Goal: Task Accomplishment & Management: Use online tool/utility

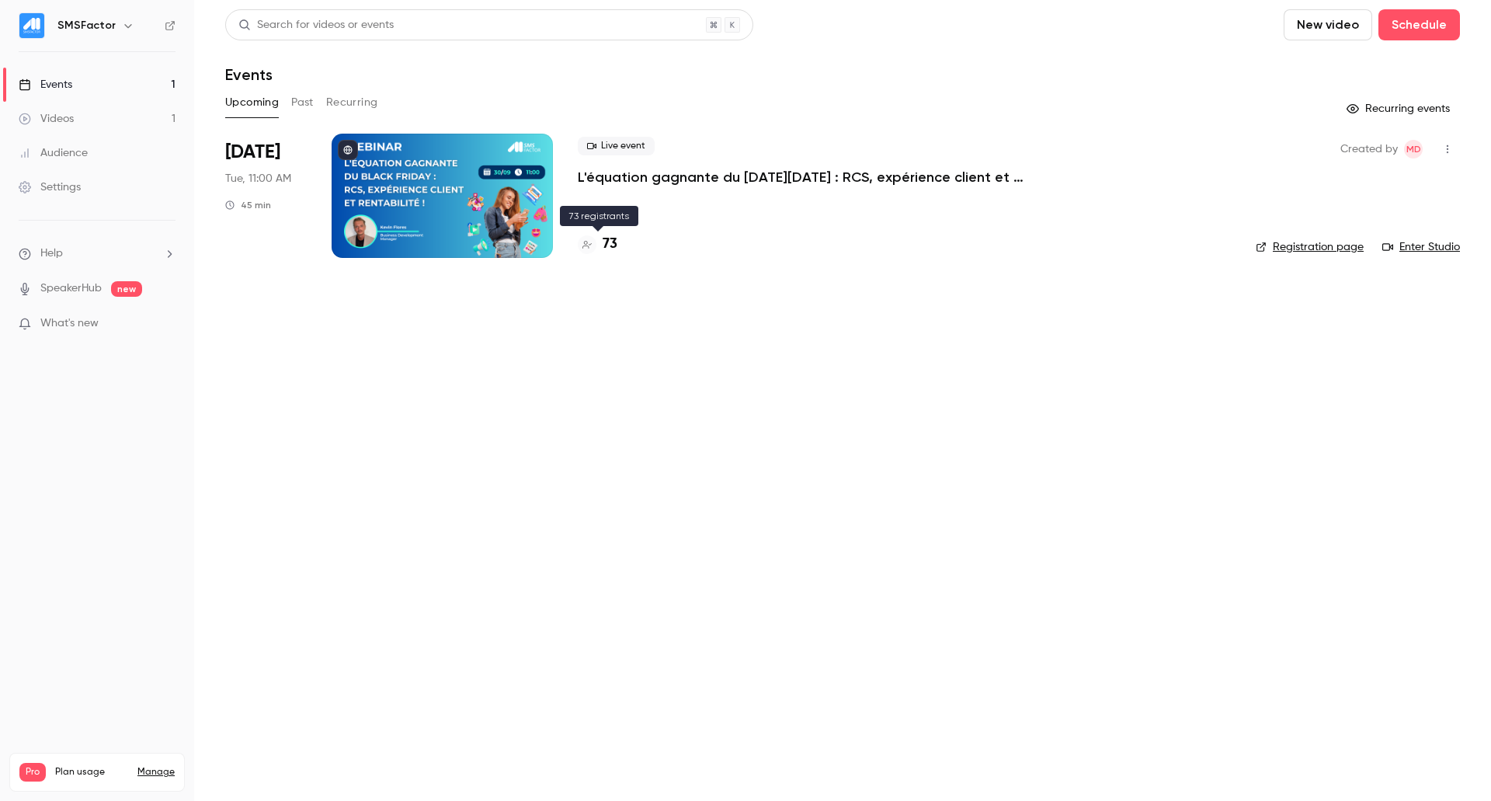
click at [607, 246] on h4 "73" at bounding box center [610, 244] width 15 height 21
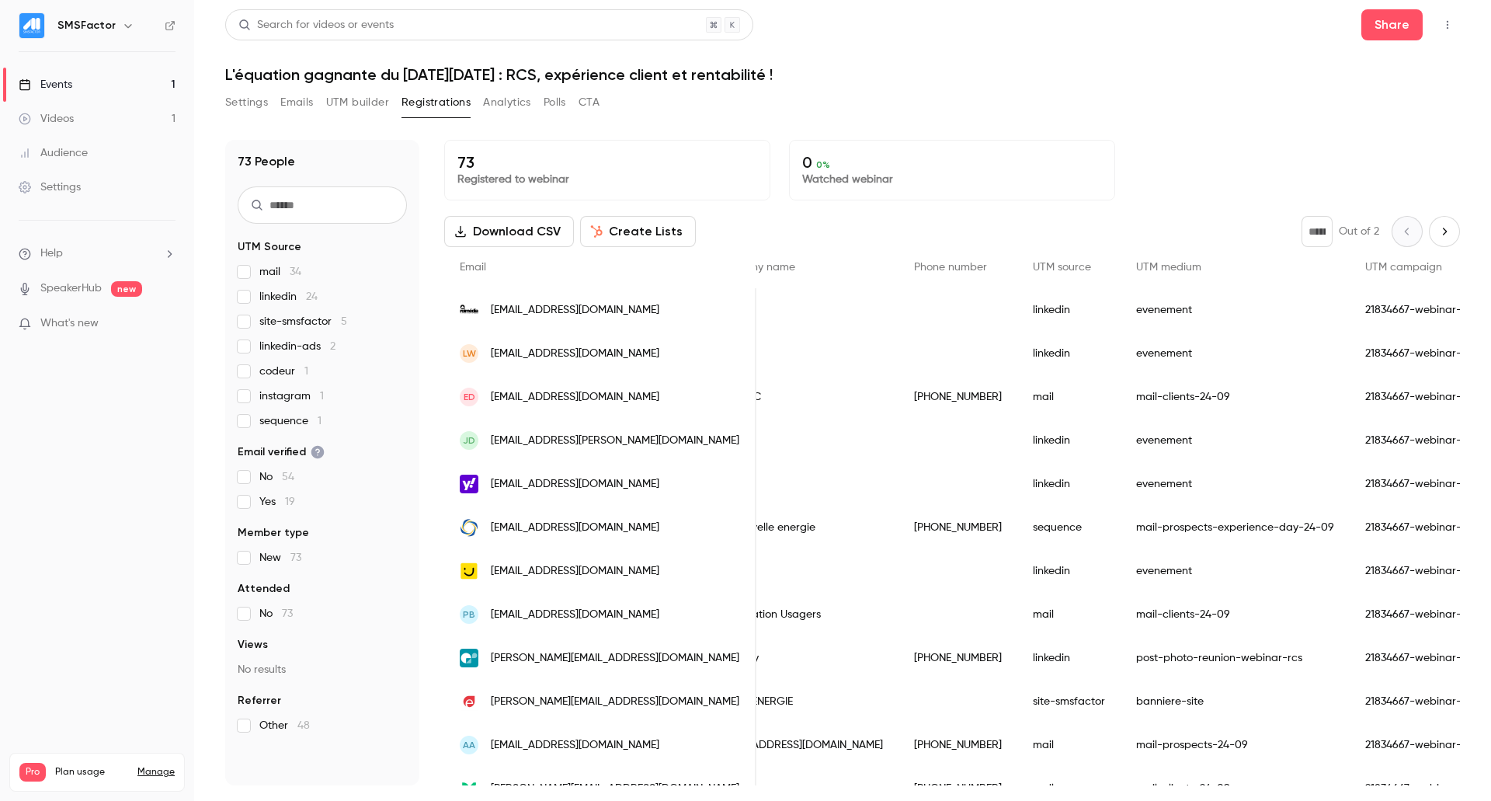
click at [1436, 234] on icon "Next page" at bounding box center [1444, 231] width 17 height 12
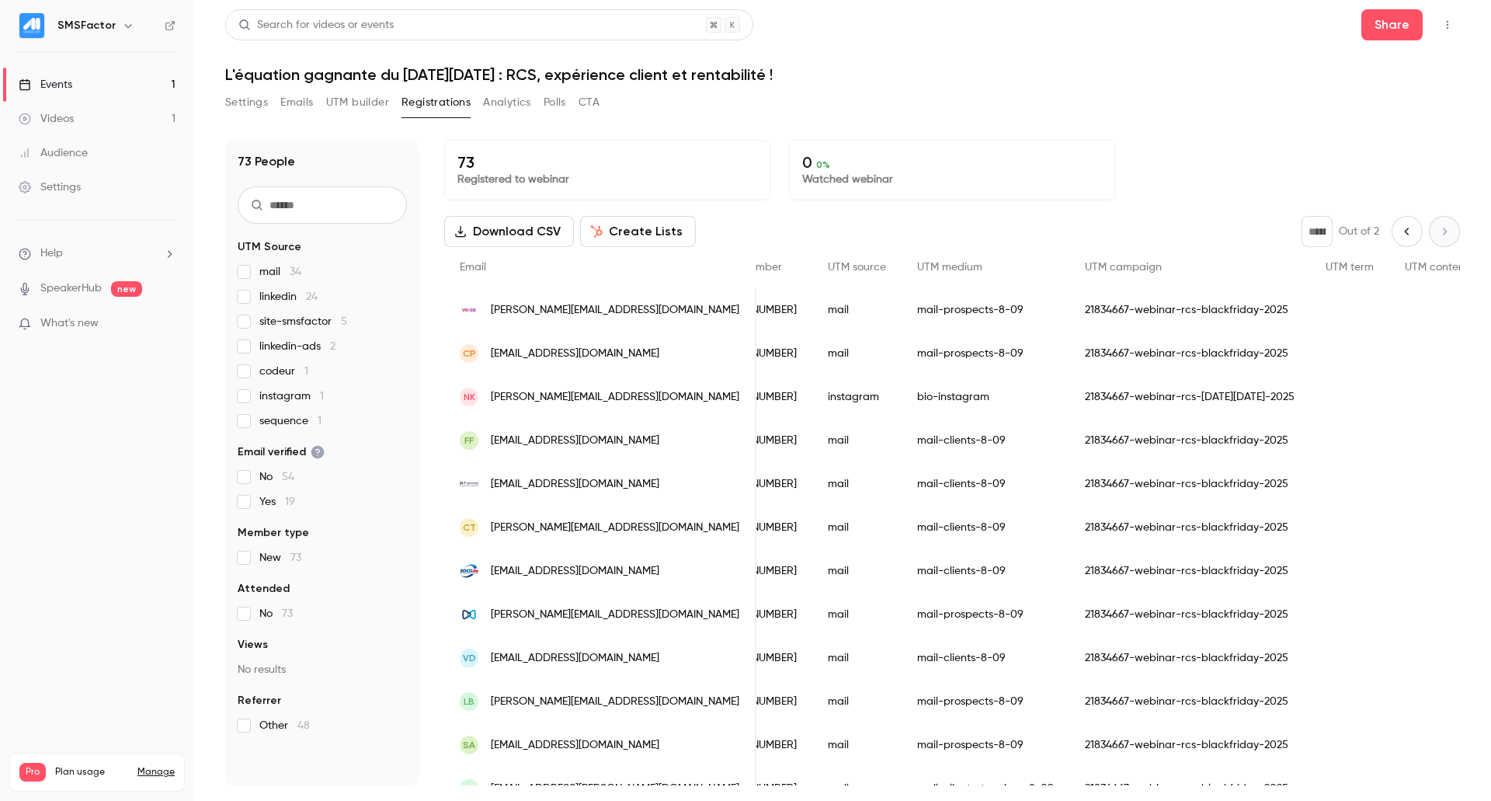
click at [529, 183] on p "Registered to webinar" at bounding box center [607, 180] width 300 height 16
click at [290, 294] on span "linkedin 24" at bounding box center [288, 297] width 58 height 16
type input "*"
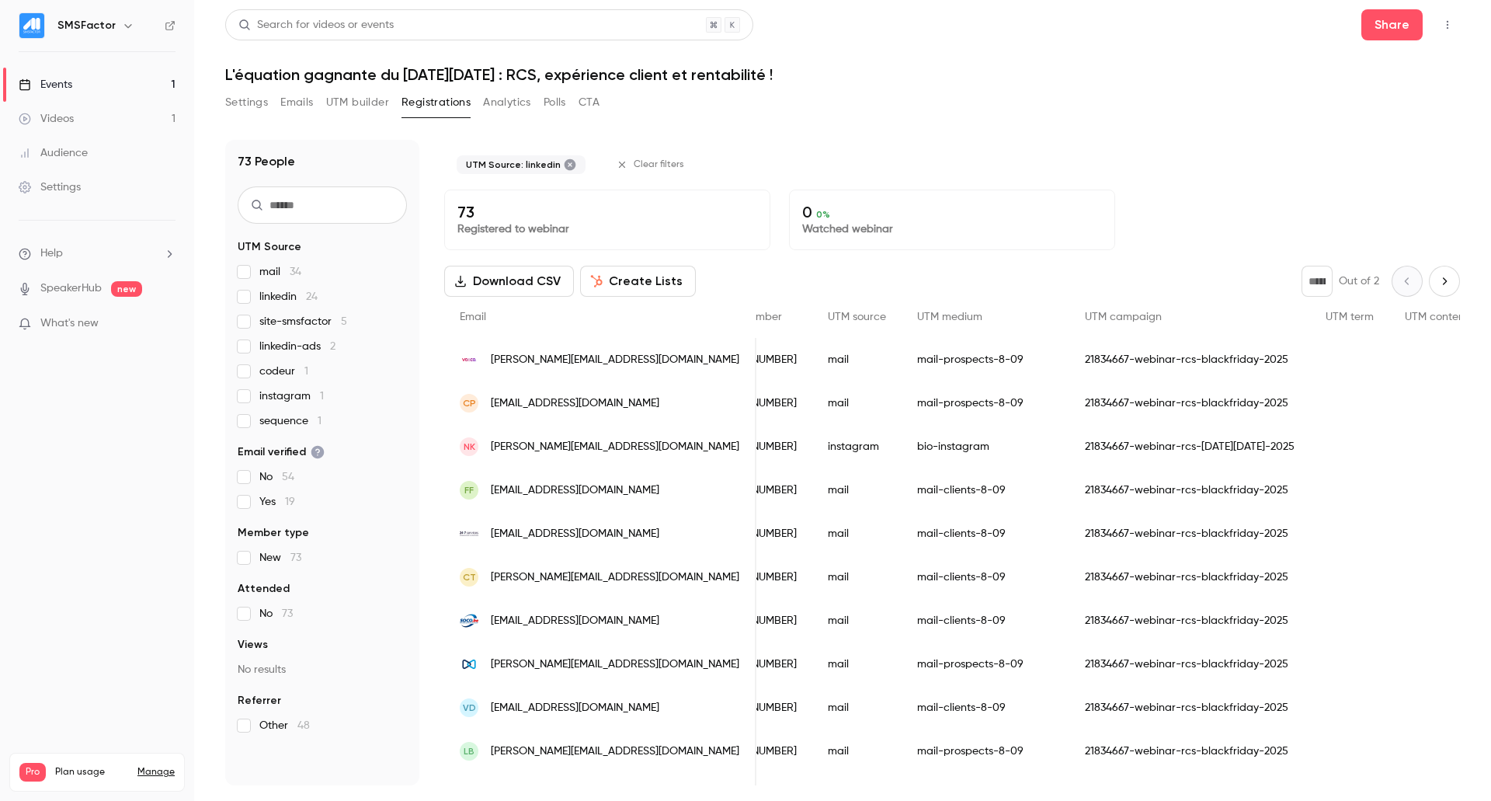
scroll to position [0, 725]
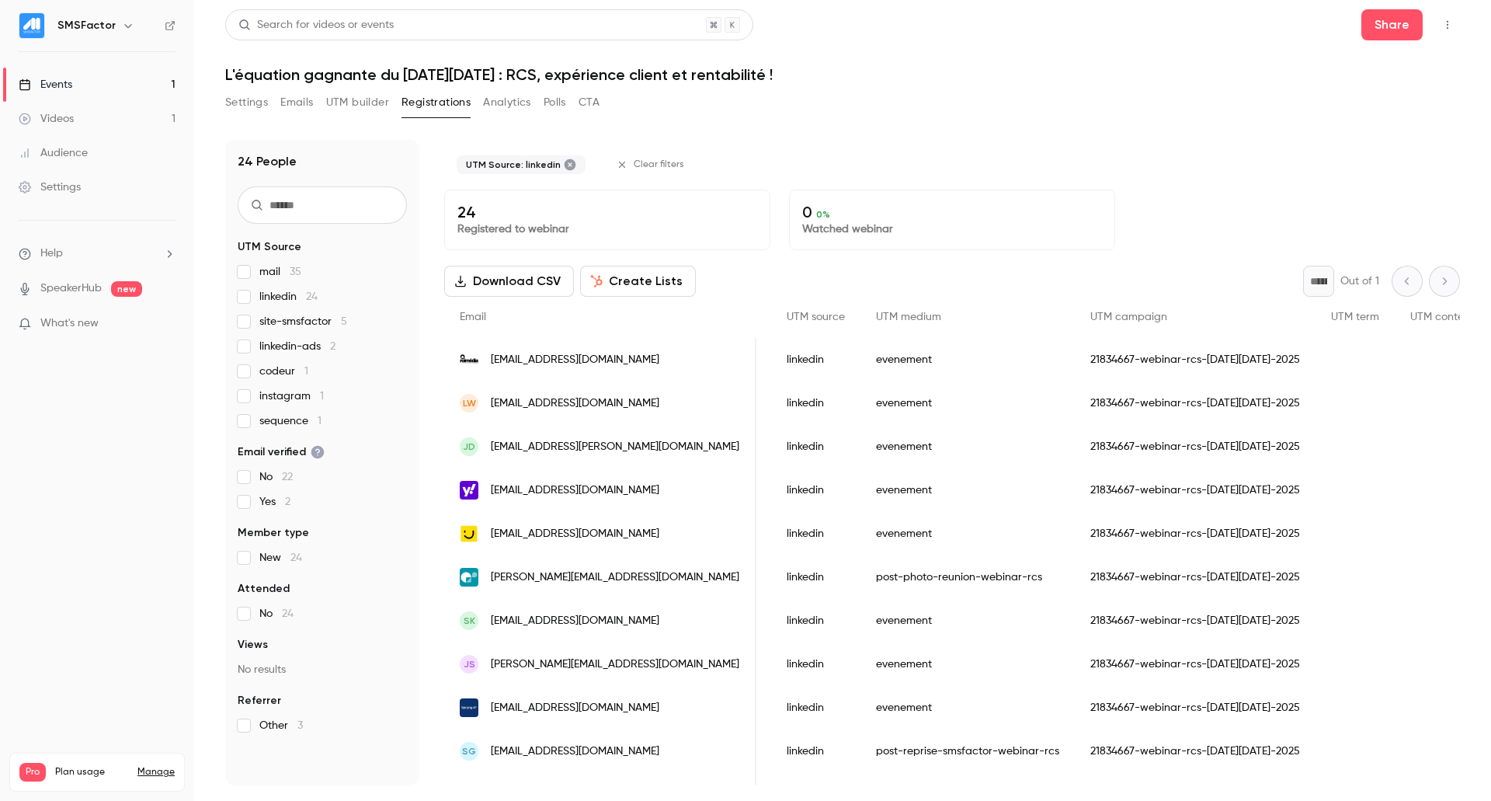
click at [269, 296] on span "linkedin 24" at bounding box center [288, 297] width 58 height 16
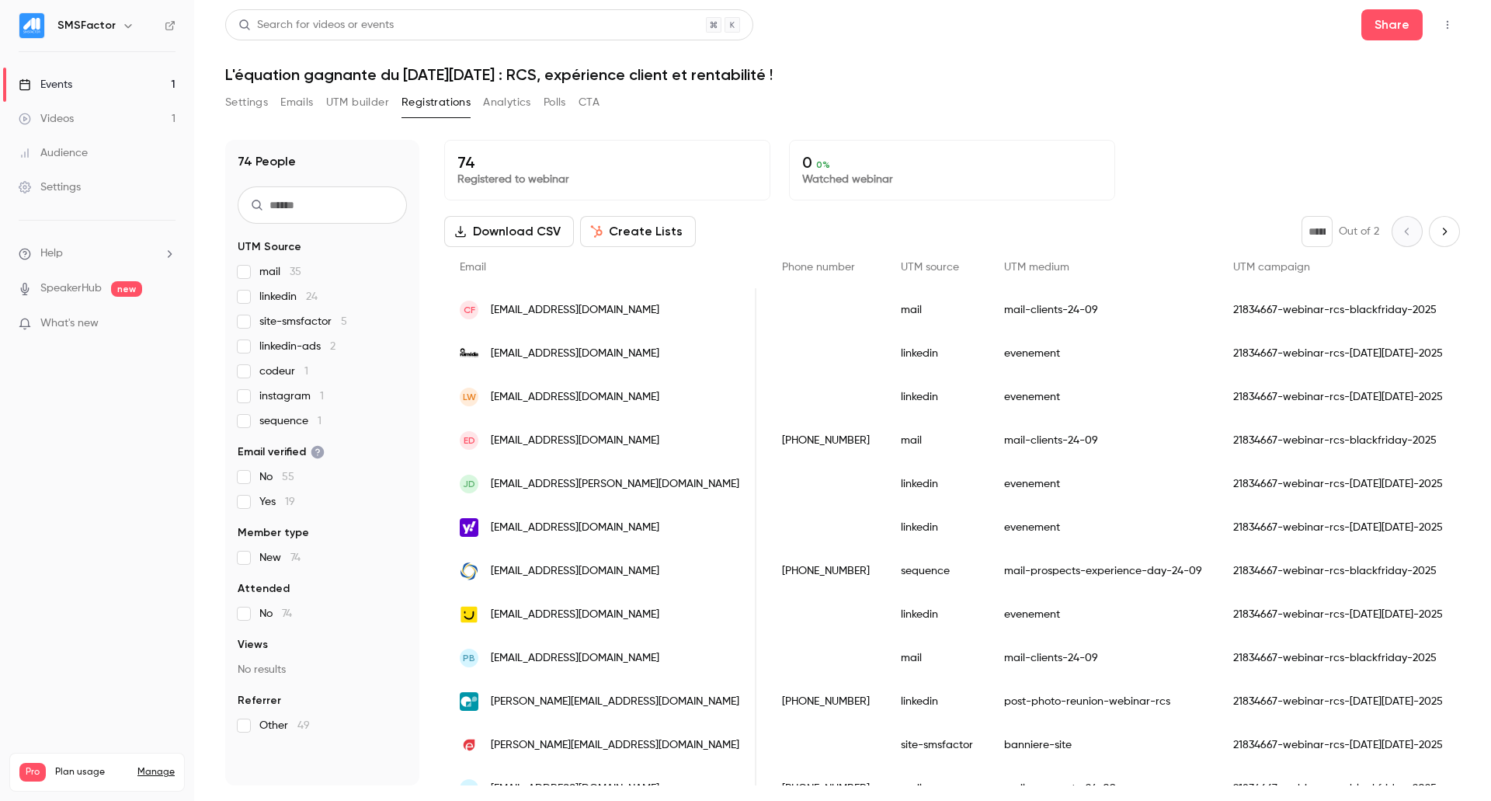
click at [988, 356] on div "evenement" at bounding box center [1102, 353] width 229 height 43
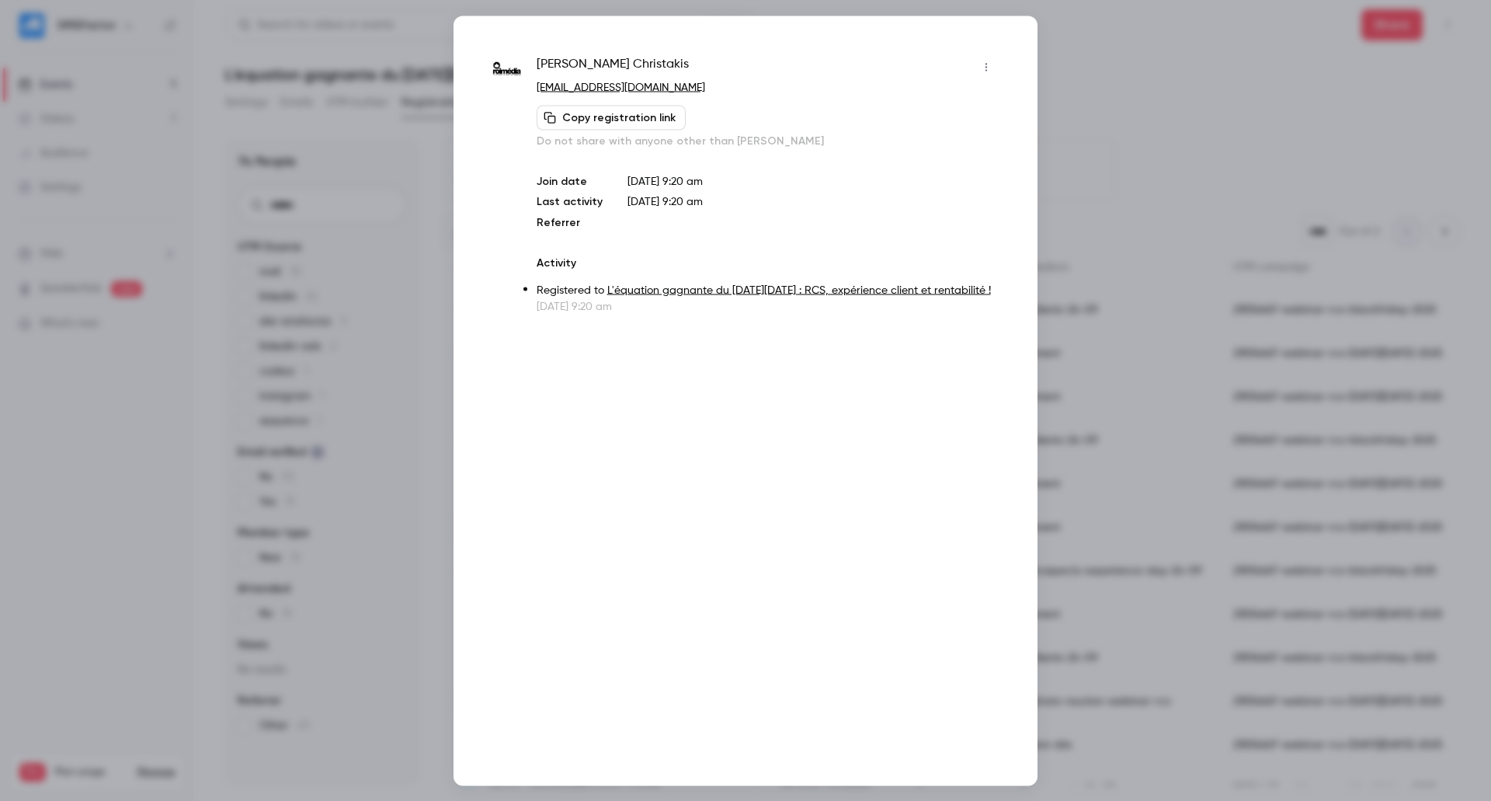
click at [1245, 97] on div at bounding box center [745, 400] width 1491 height 801
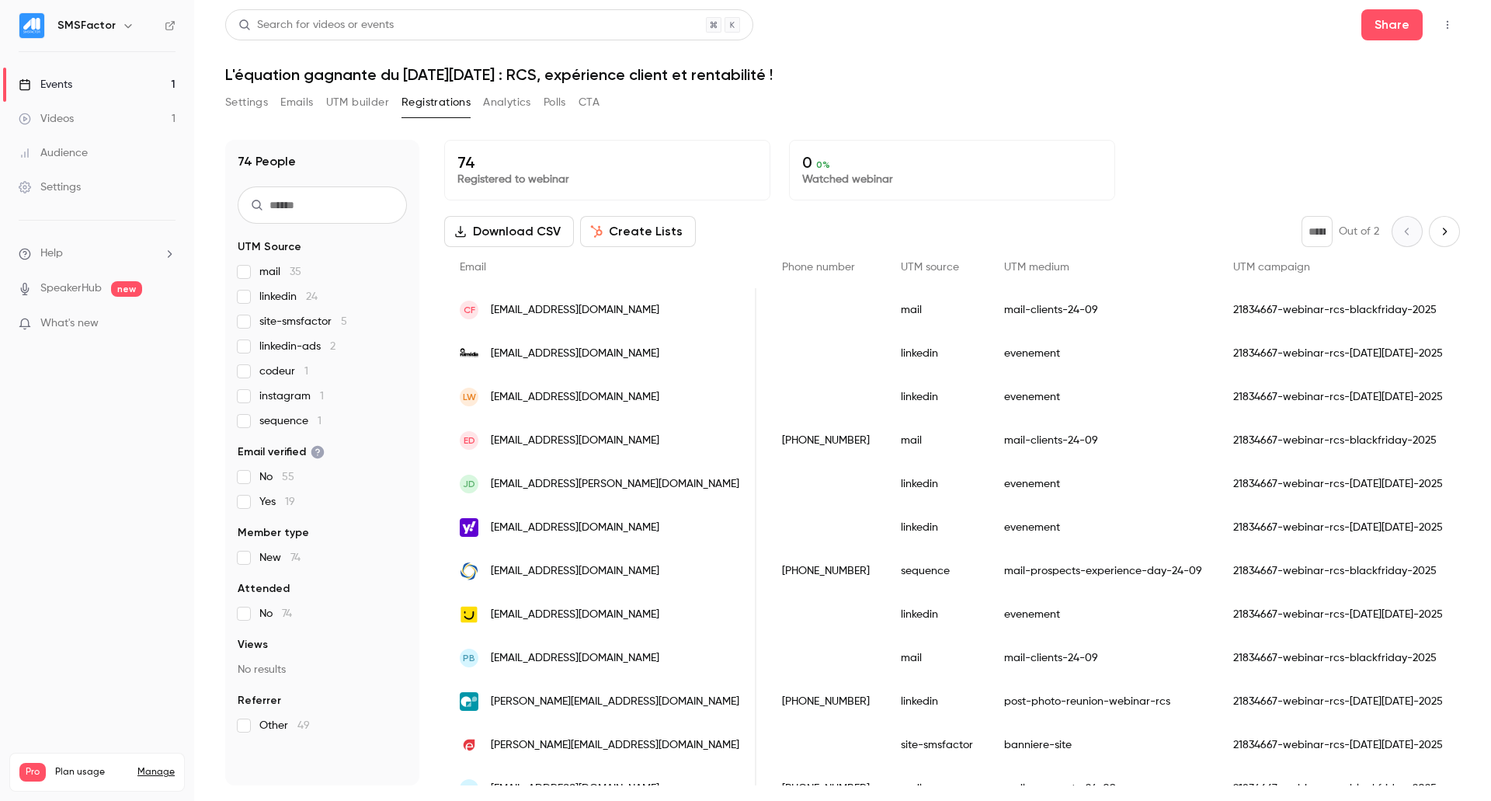
click at [988, 394] on div "evenement" at bounding box center [1102, 396] width 229 height 43
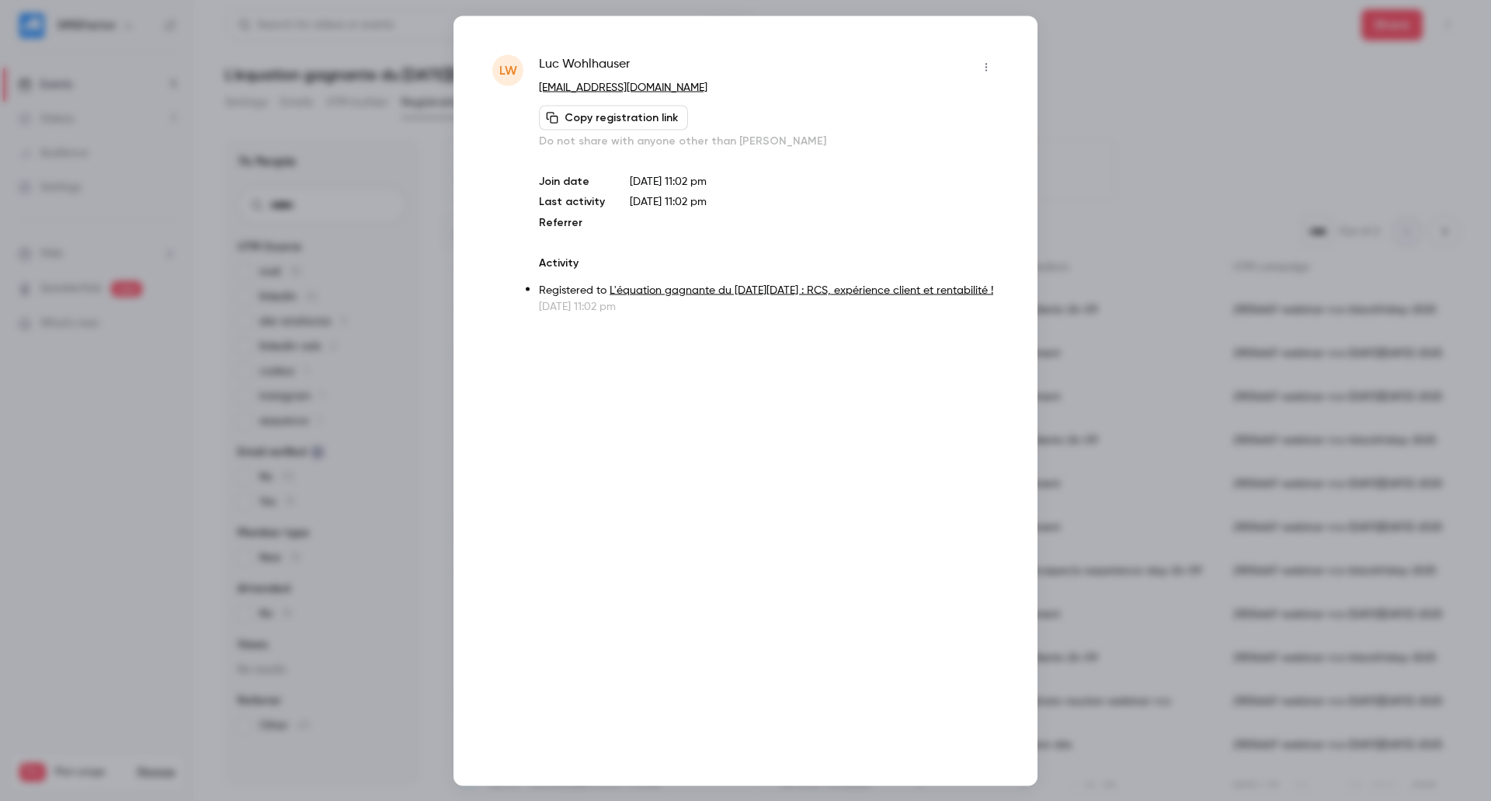
click at [1289, 128] on div at bounding box center [745, 400] width 1491 height 801
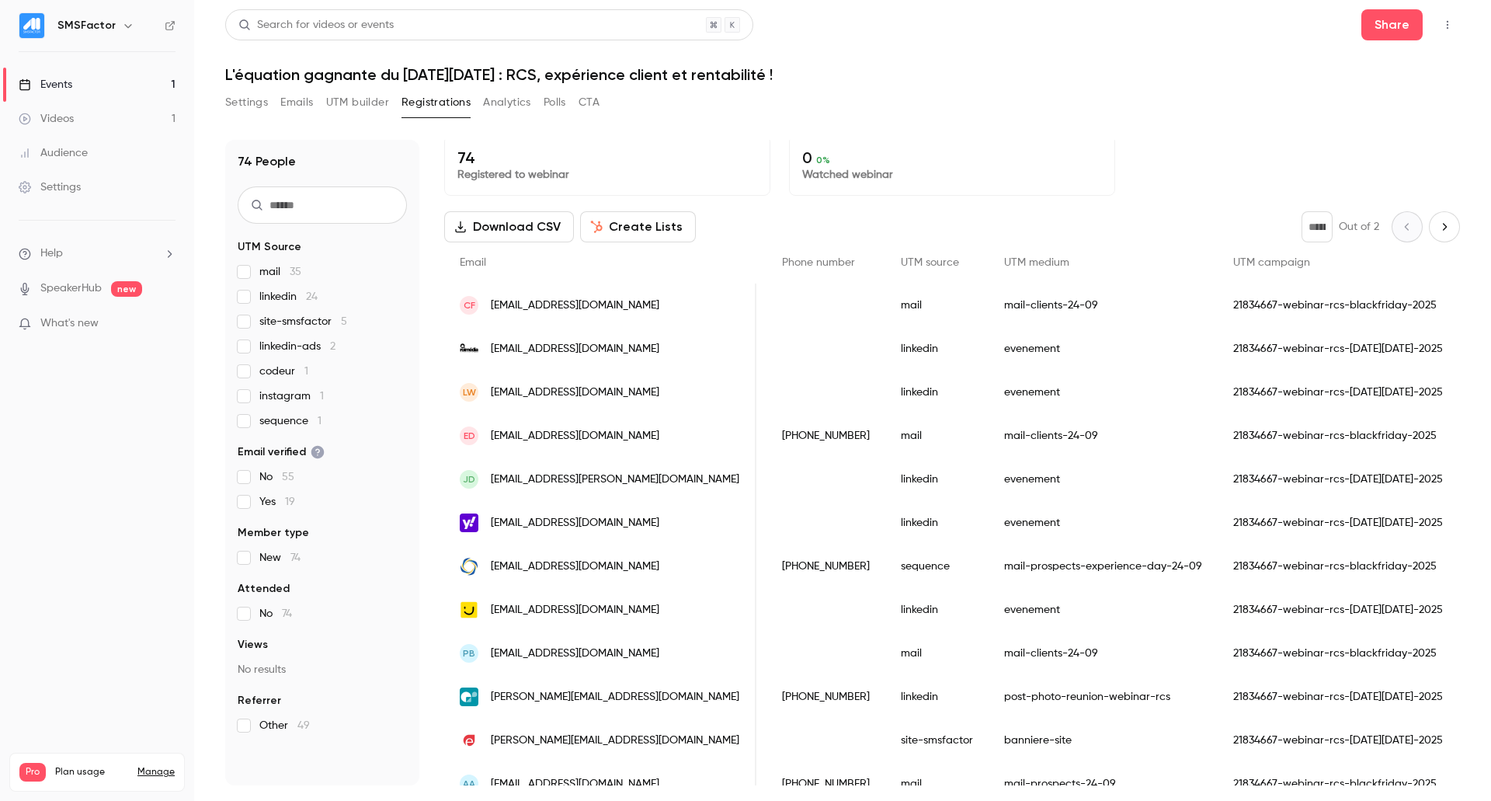
scroll to position [0, 0]
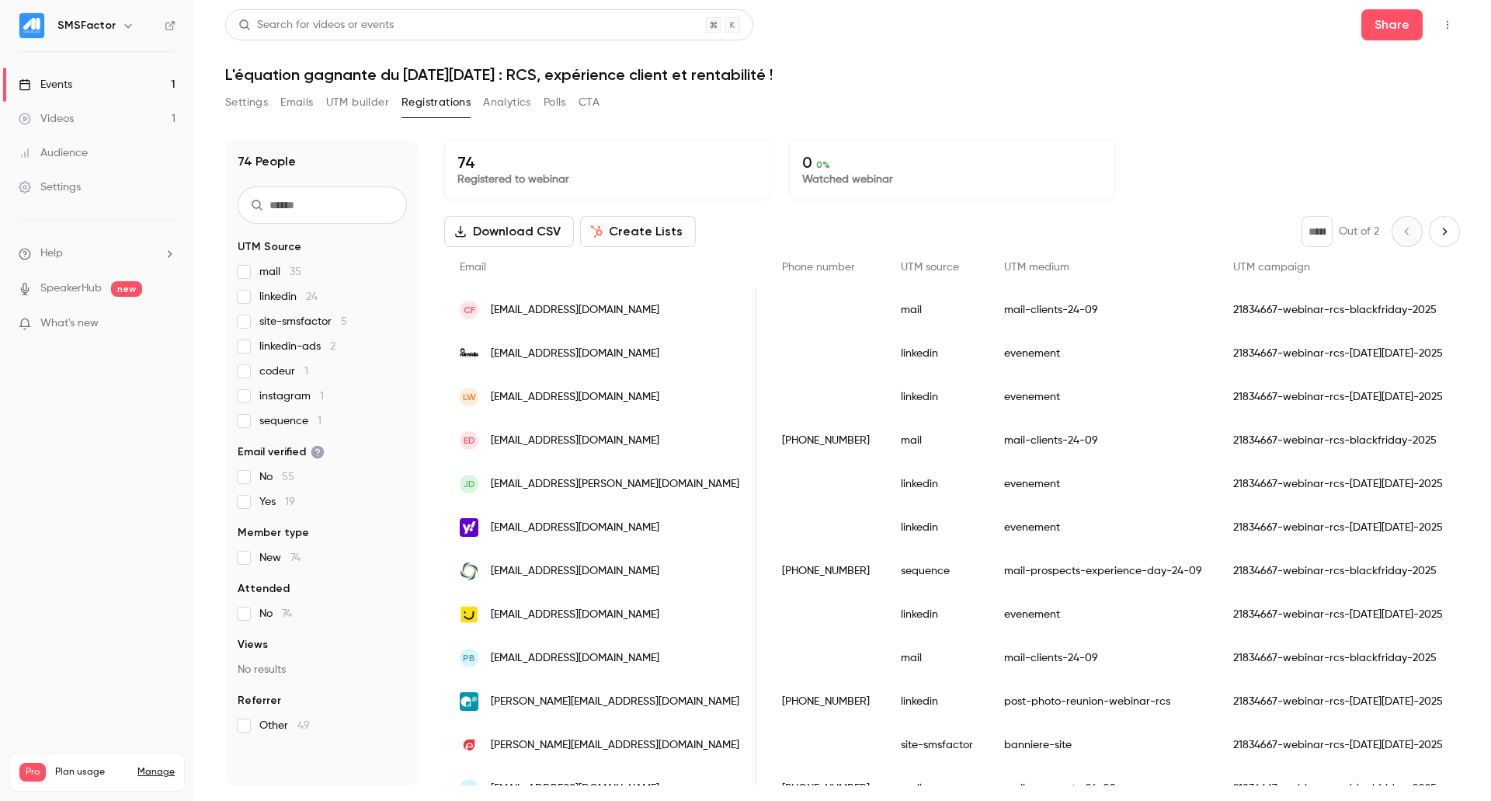
drag, startPoint x: 582, startPoint y: 313, endPoint x: 673, endPoint y: 317, distance: 91.7
click at [673, 317] on div "cf cfernandes@mobilites-lyonnaises.fr" at bounding box center [600, 309] width 312 height 43
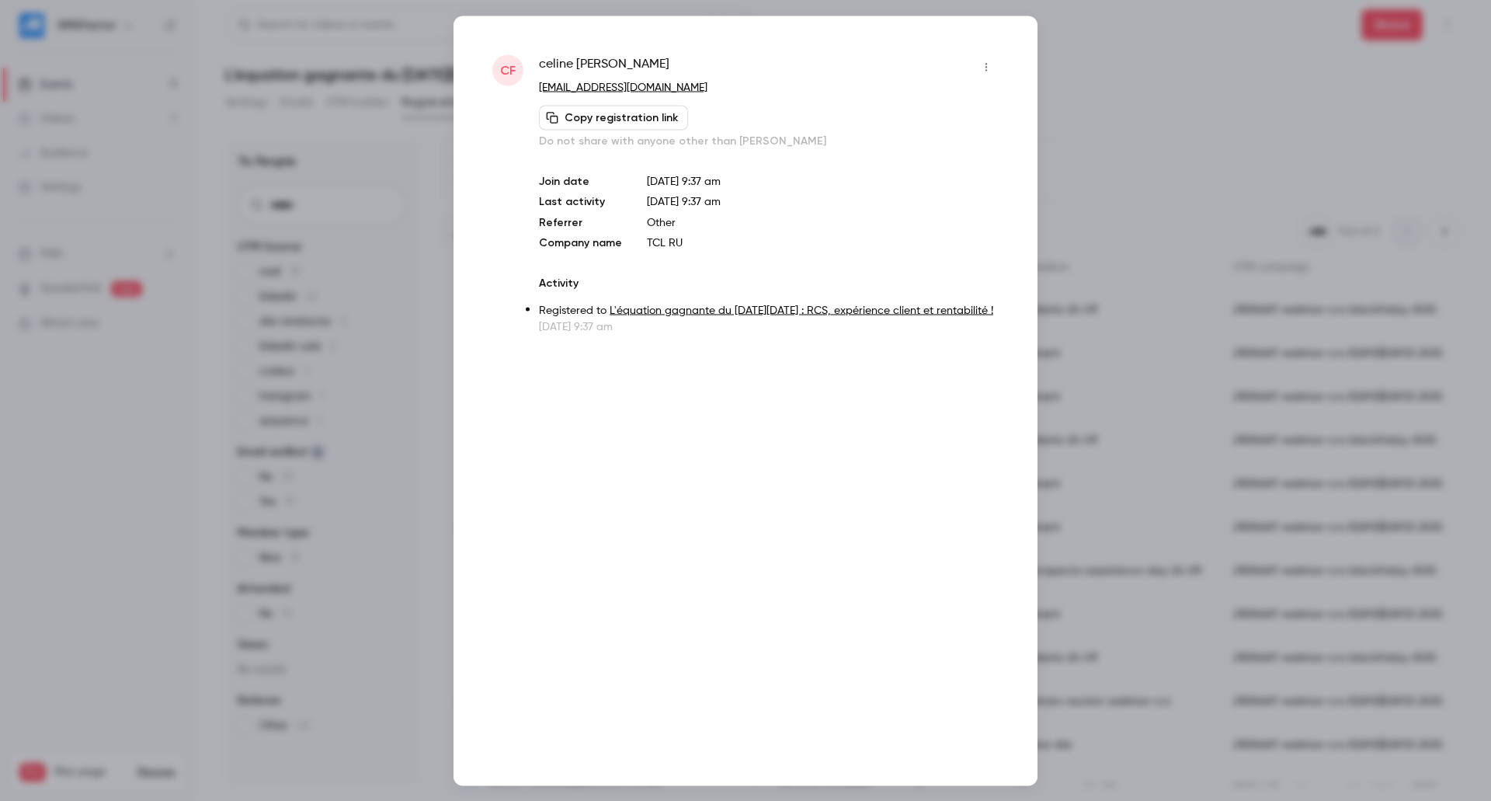
click at [1151, 133] on div at bounding box center [745, 400] width 1491 height 801
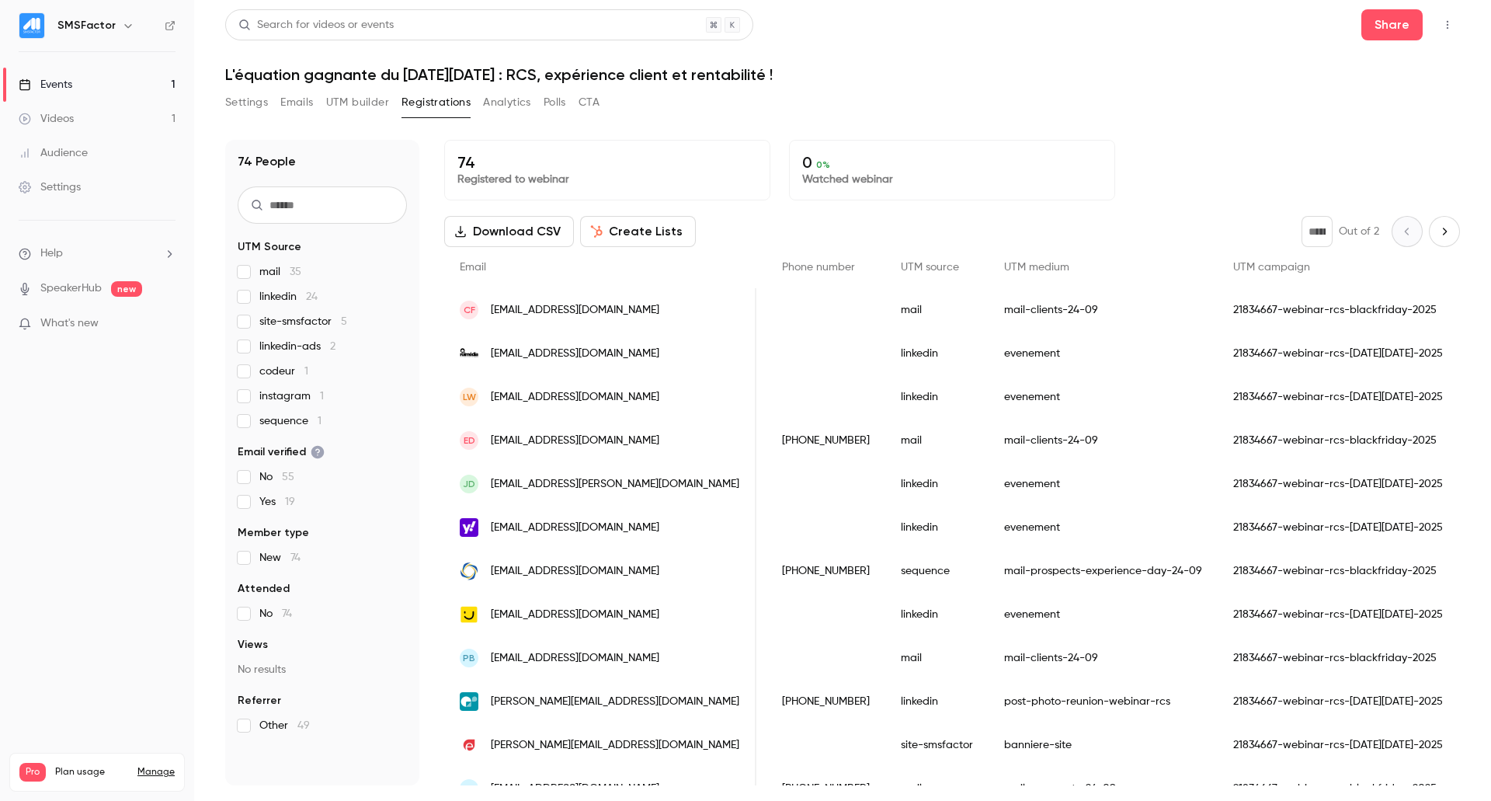
click at [294, 352] on span "linkedin-ads 2" at bounding box center [297, 347] width 76 height 16
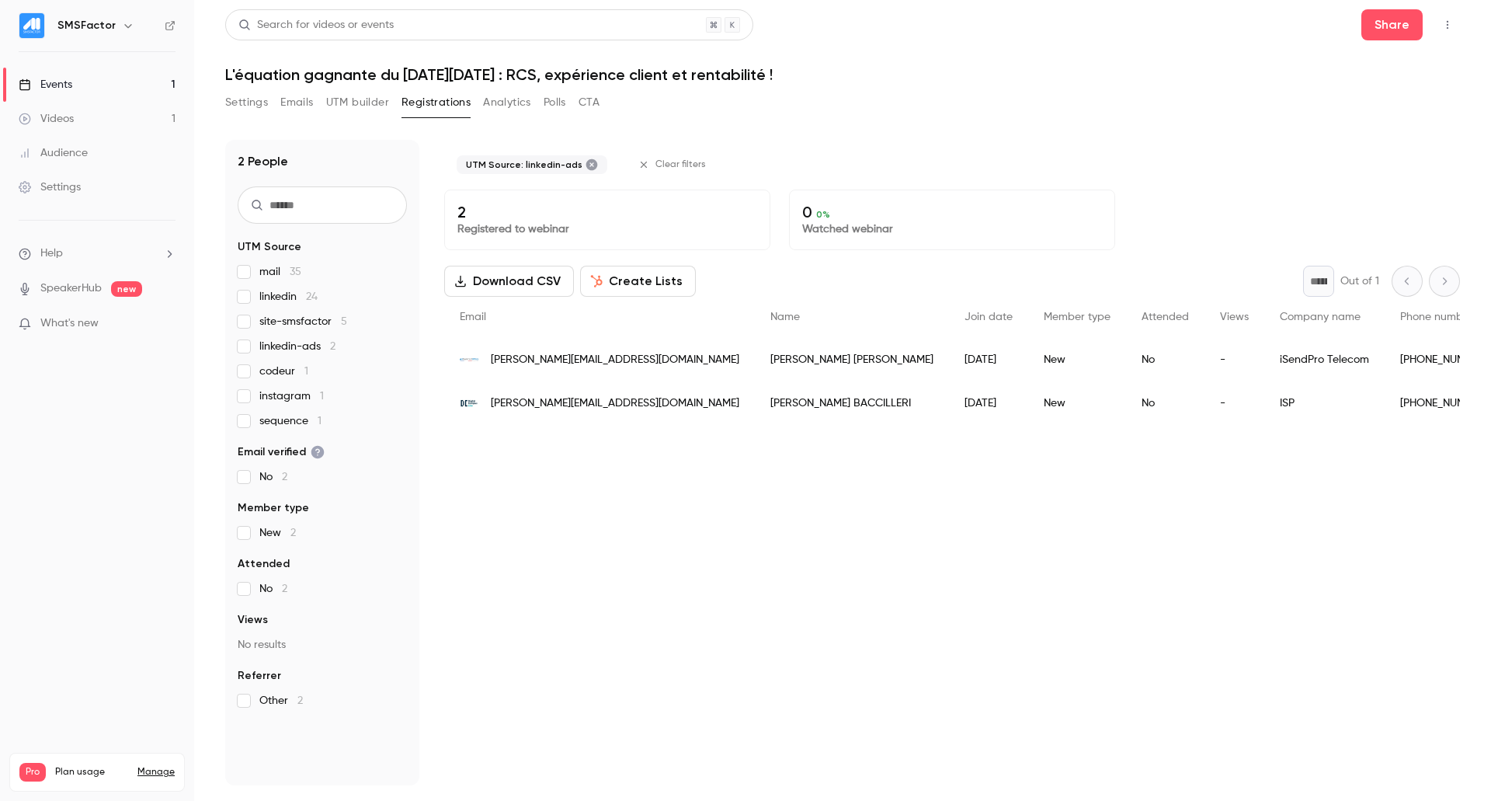
click at [273, 333] on div "mail 35 linkedin 24 site-smsfactor 5 linkedin-ads 2 codeur 1 instagram 1 sequen…" at bounding box center [322, 346] width 169 height 165
click at [269, 355] on div "mail 35 linkedin 24 site-smsfactor 5 linkedin-ads 2 codeur 1 instagram 1 sequen…" at bounding box center [322, 346] width 169 height 165
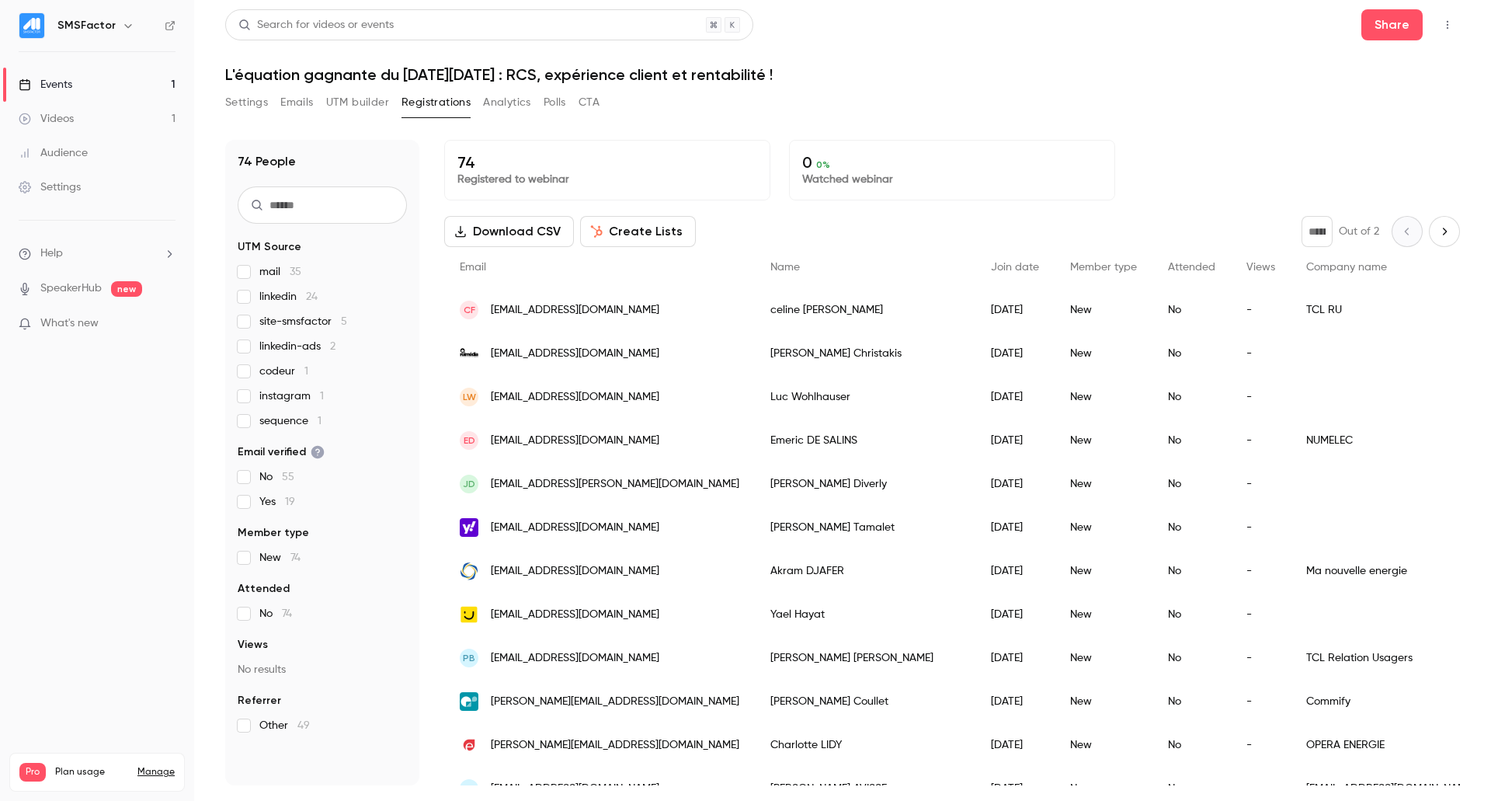
click at [245, 362] on div "mail 35 linkedin 24 site-smsfactor 5 linkedin-ads 2 codeur 1 instagram 1 sequen…" at bounding box center [322, 346] width 169 height 165
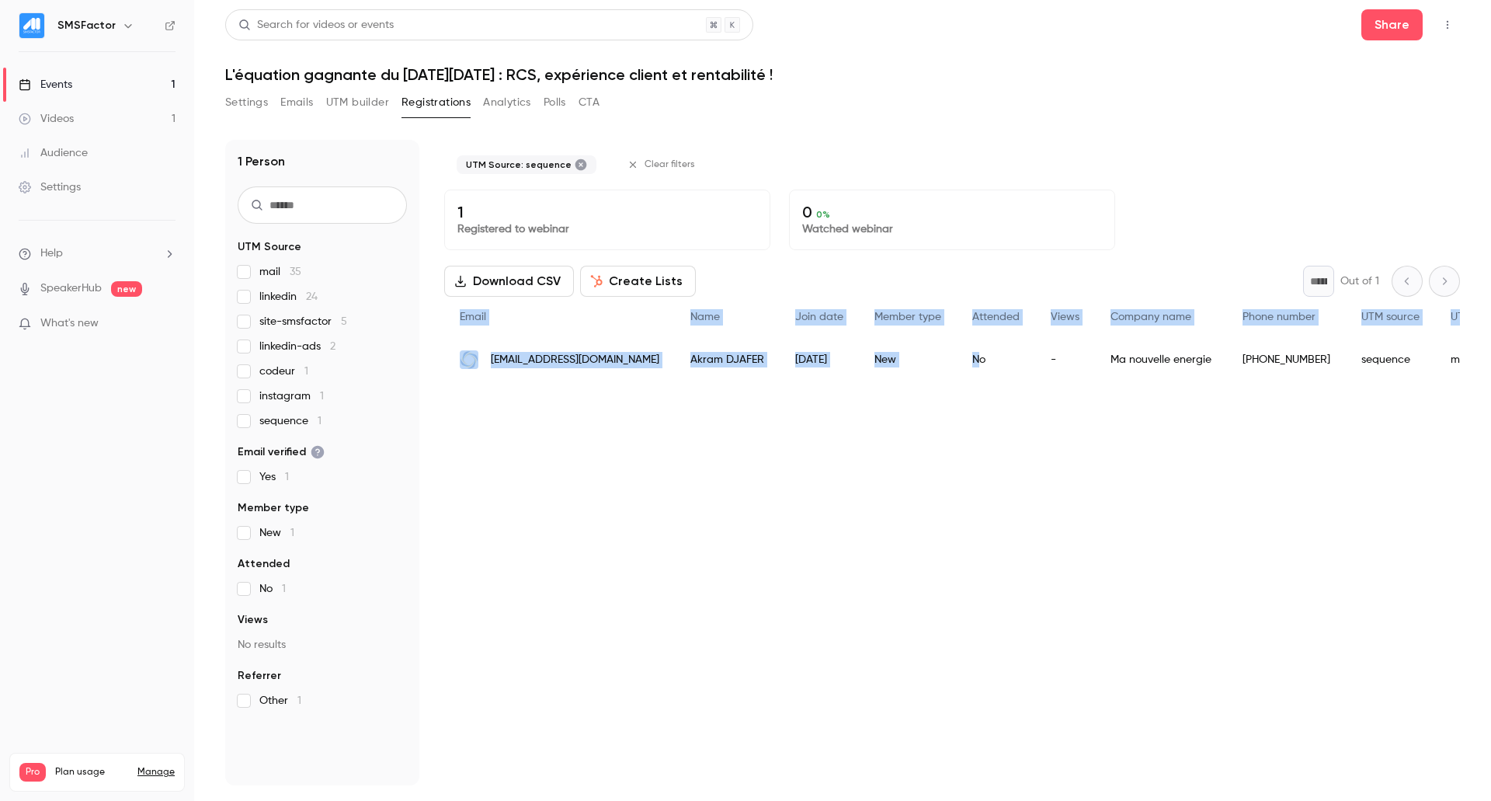
drag, startPoint x: 988, startPoint y: 379, endPoint x: 1071, endPoint y: 394, distance: 84.5
click at [1071, 394] on div "UTM Source: sequence Clear filters 1 Registered to webinar 0 0 % Watched webina…" at bounding box center [952, 462] width 1016 height 645
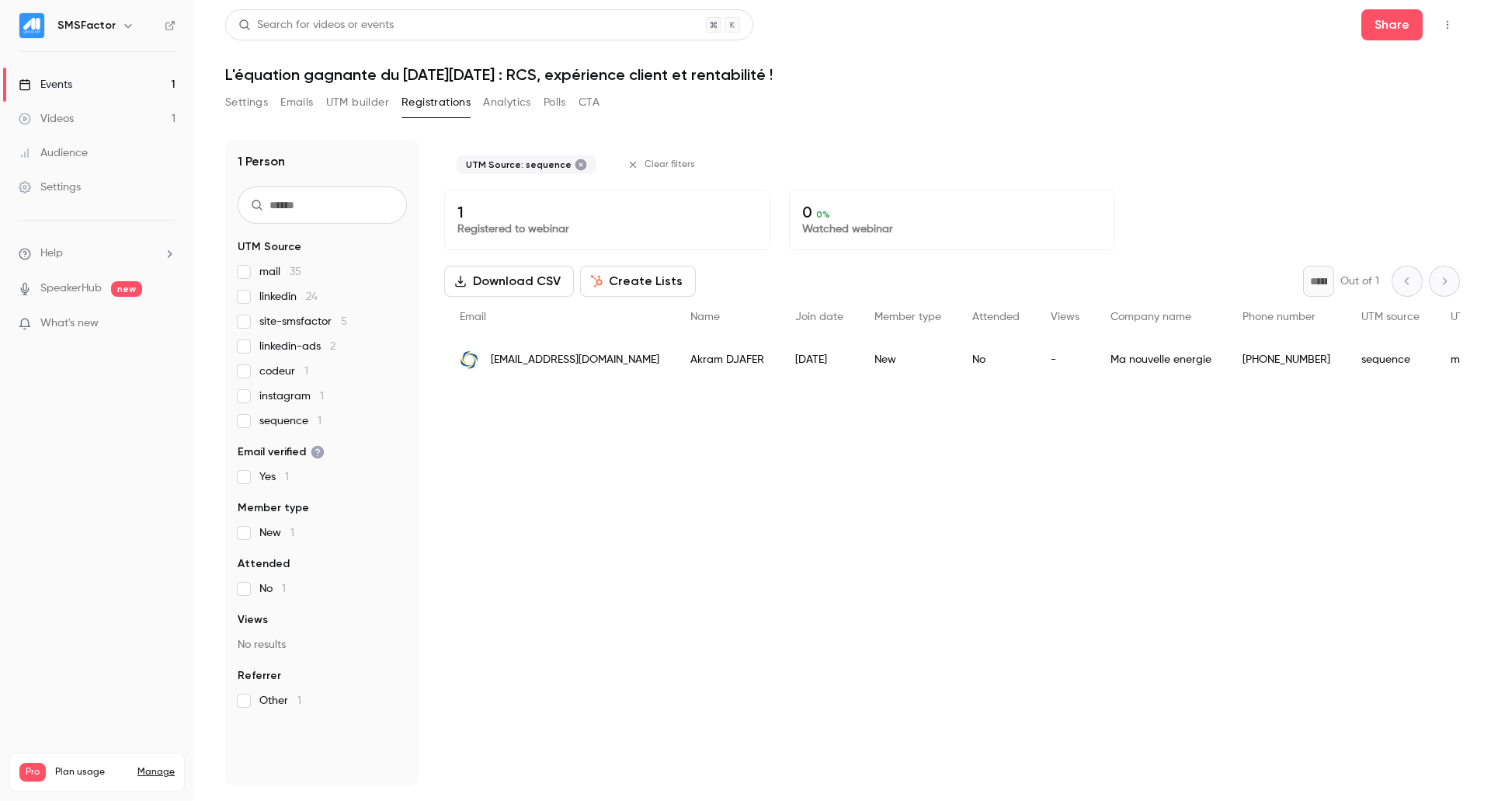
click at [609, 474] on div "UTM Source: sequence Clear filters 1 Registered to webinar 0 0 % Watched webina…" at bounding box center [952, 462] width 1016 height 645
click at [261, 95] on button "Settings" at bounding box center [246, 102] width 43 height 25
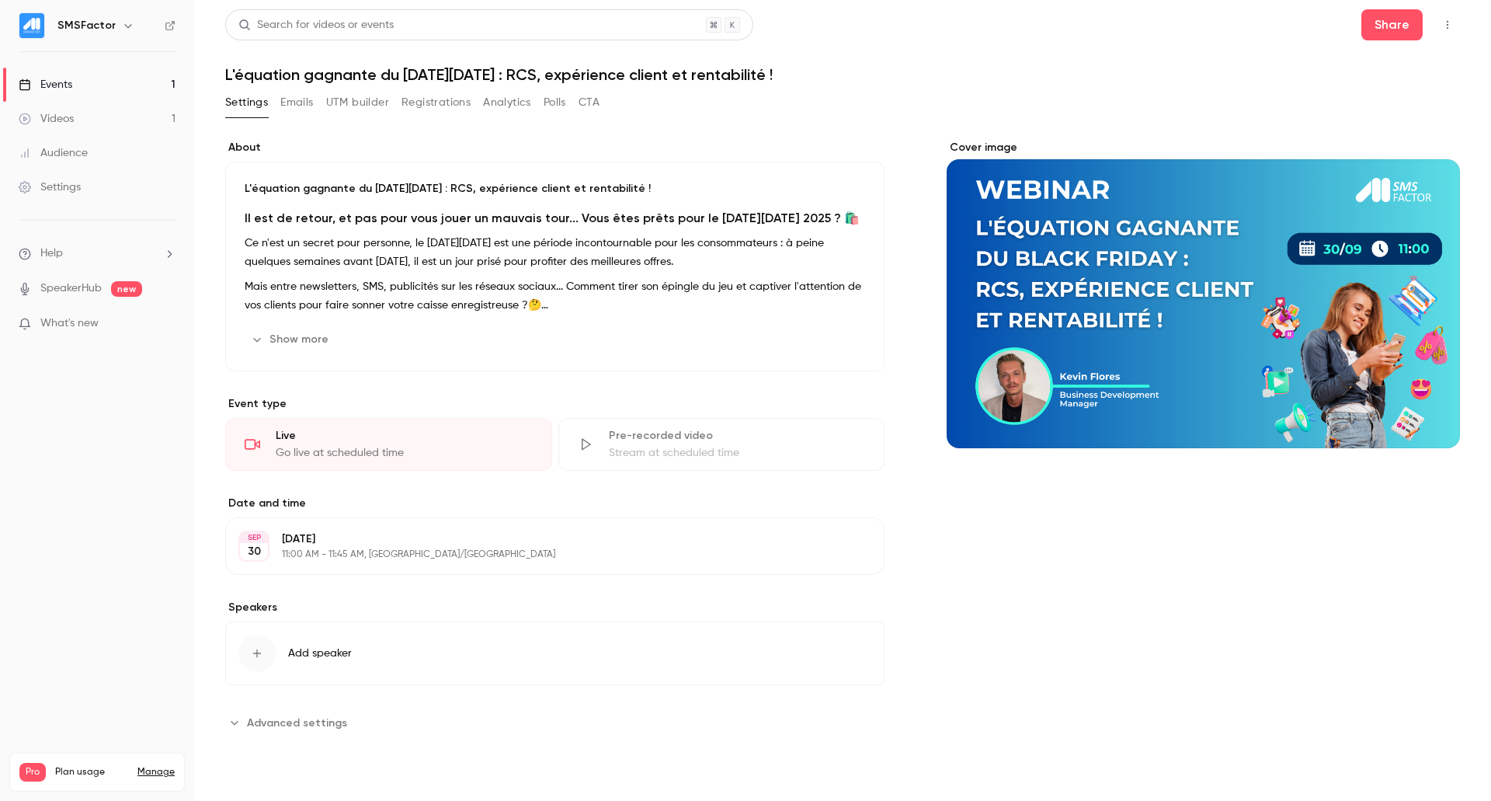
click at [373, 108] on button "UTM builder" at bounding box center [357, 102] width 63 height 25
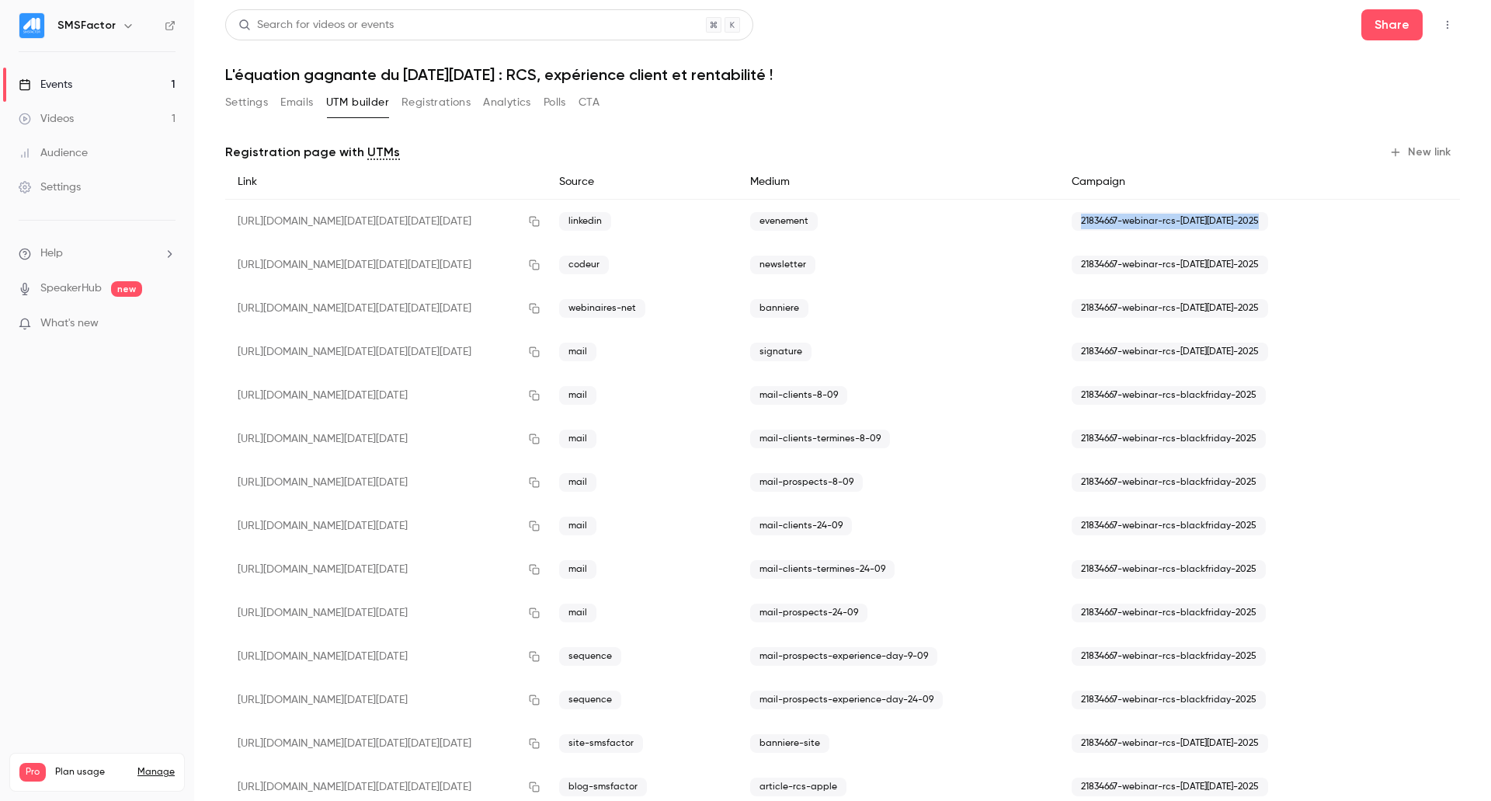
drag, startPoint x: 1061, startPoint y: 214, endPoint x: 1253, endPoint y: 222, distance: 192.0
click at [1253, 222] on div "21834667-webinar-rcs-[DATE][DATE]-2025" at bounding box center [1223, 222] width 328 height 44
copy span "21834667-webinar-rcs-[DATE][DATE]-2025"
click at [1395, 147] on button "New link" at bounding box center [1421, 152] width 77 height 25
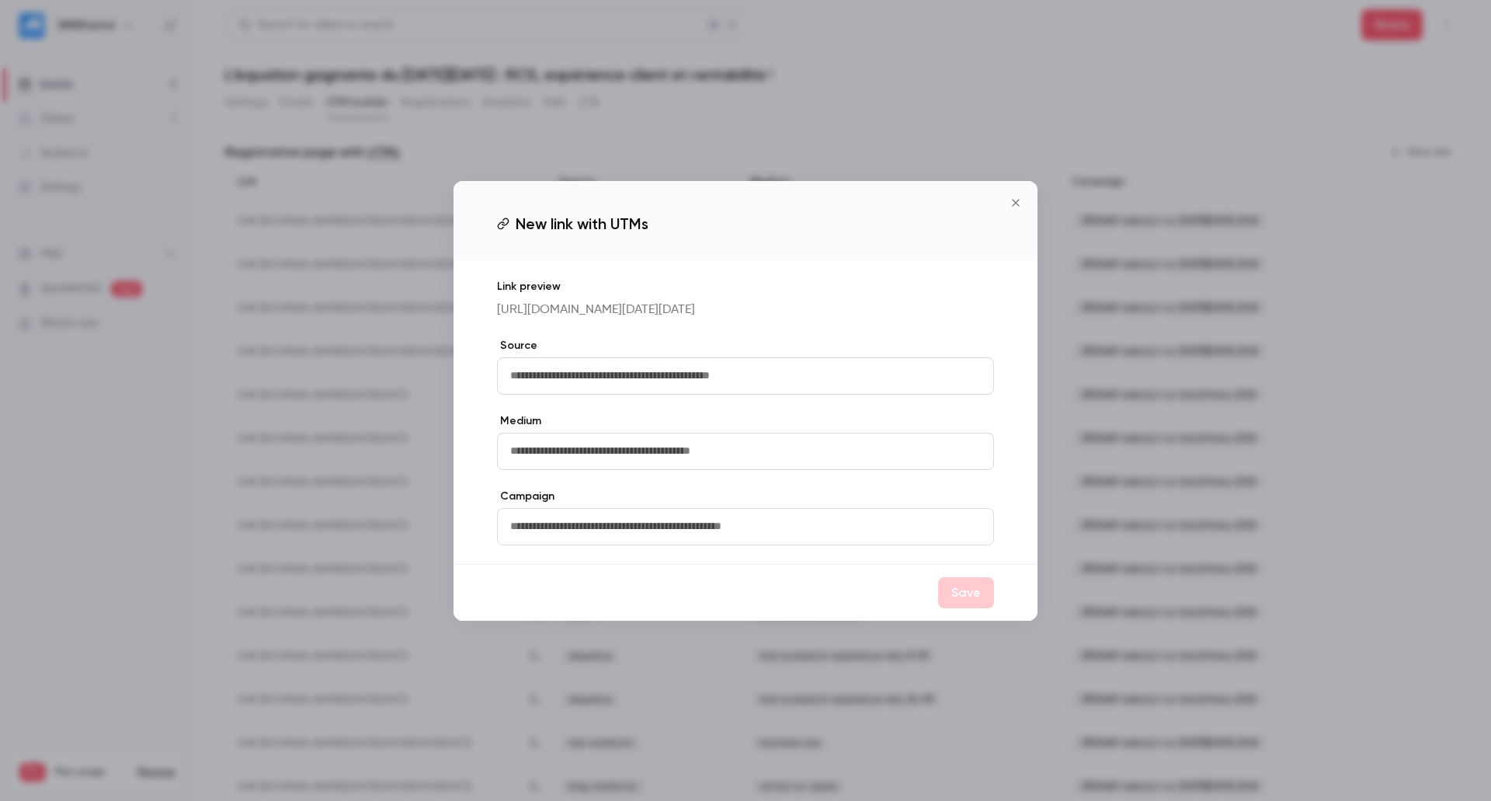
click at [537, 384] on input "text" at bounding box center [745, 375] width 497 height 37
click at [527, 532] on input "text" at bounding box center [745, 526] width 497 height 37
paste input "**********"
type input "**********"
click at [568, 393] on input "text" at bounding box center [745, 375] width 497 height 37
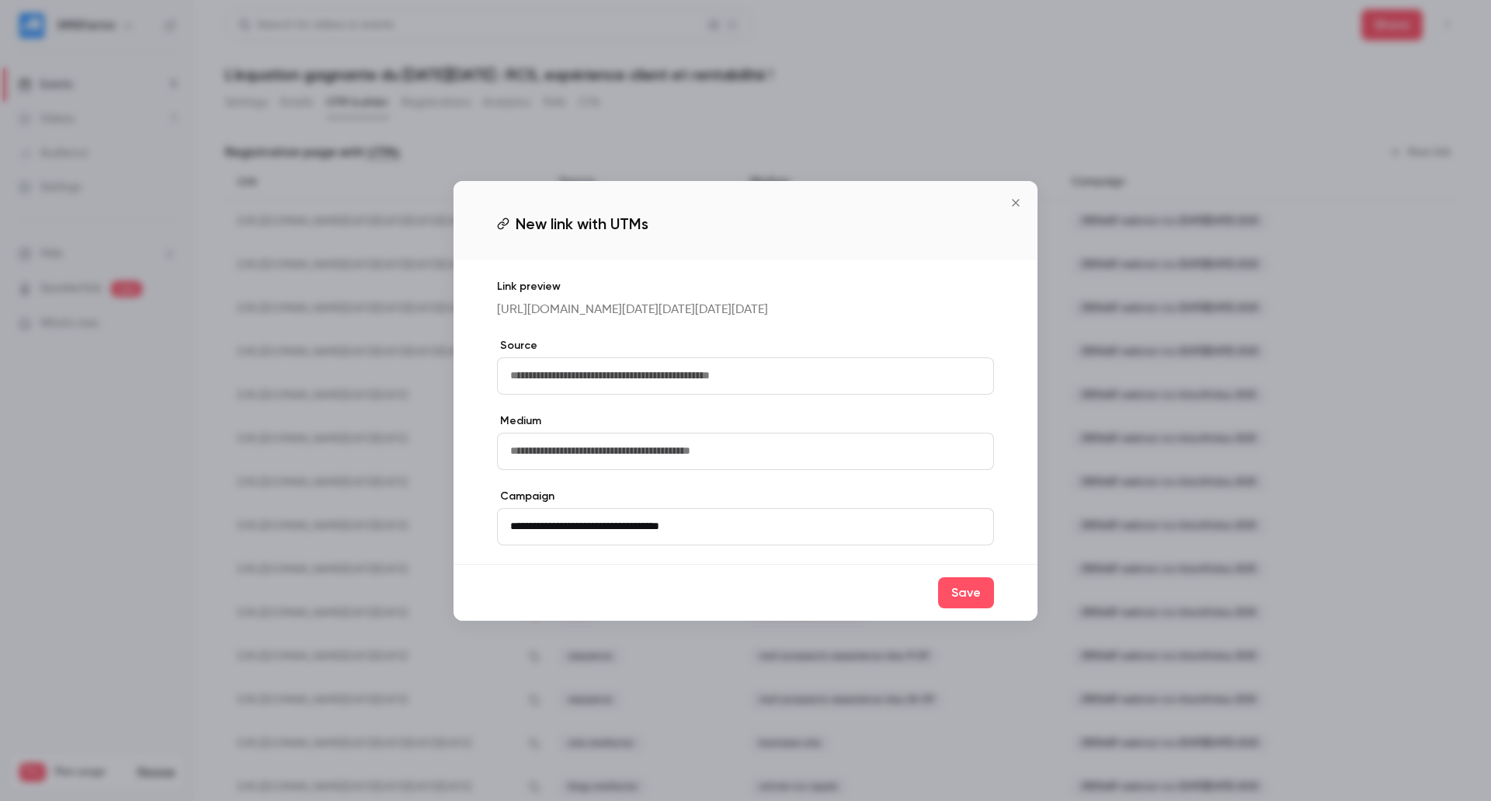
type input "*"
type input "********"
click at [578, 470] on input "text" at bounding box center [745, 451] width 497 height 37
type input "**********"
click at [974, 604] on button "Save" at bounding box center [966, 592] width 56 height 31
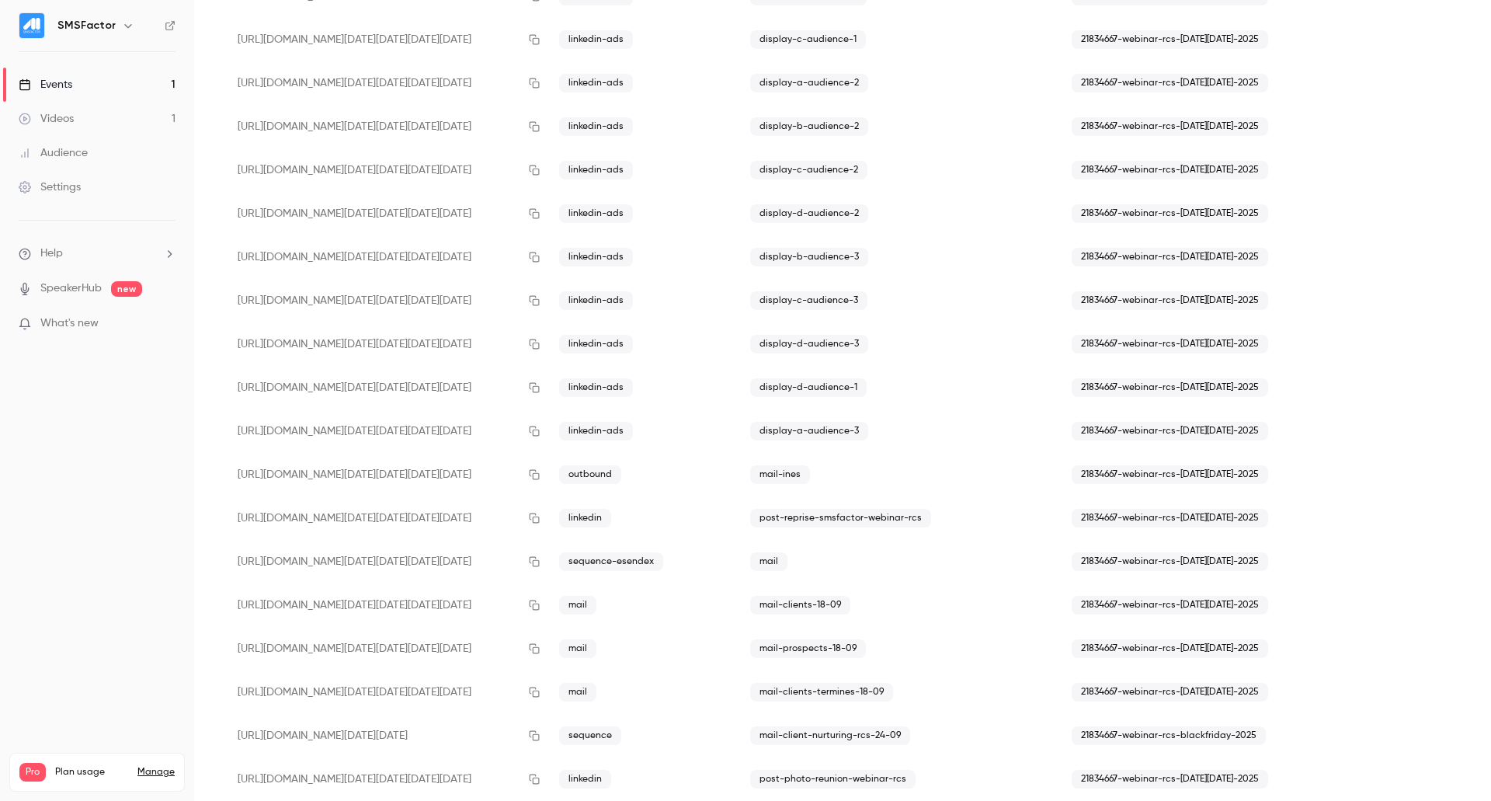
scroll to position [1172, 0]
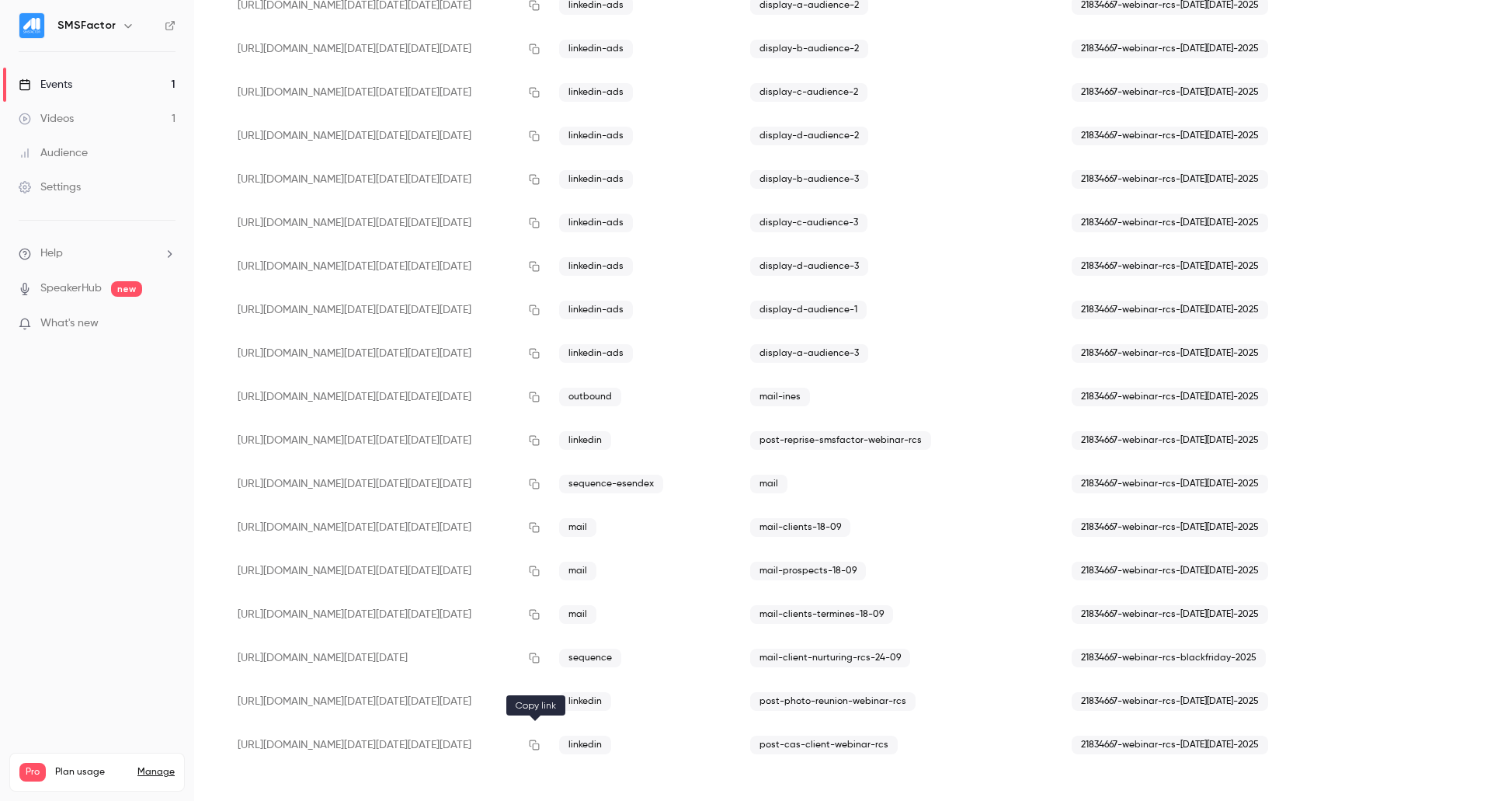
click at [531, 738] on button "button" at bounding box center [534, 744] width 25 height 25
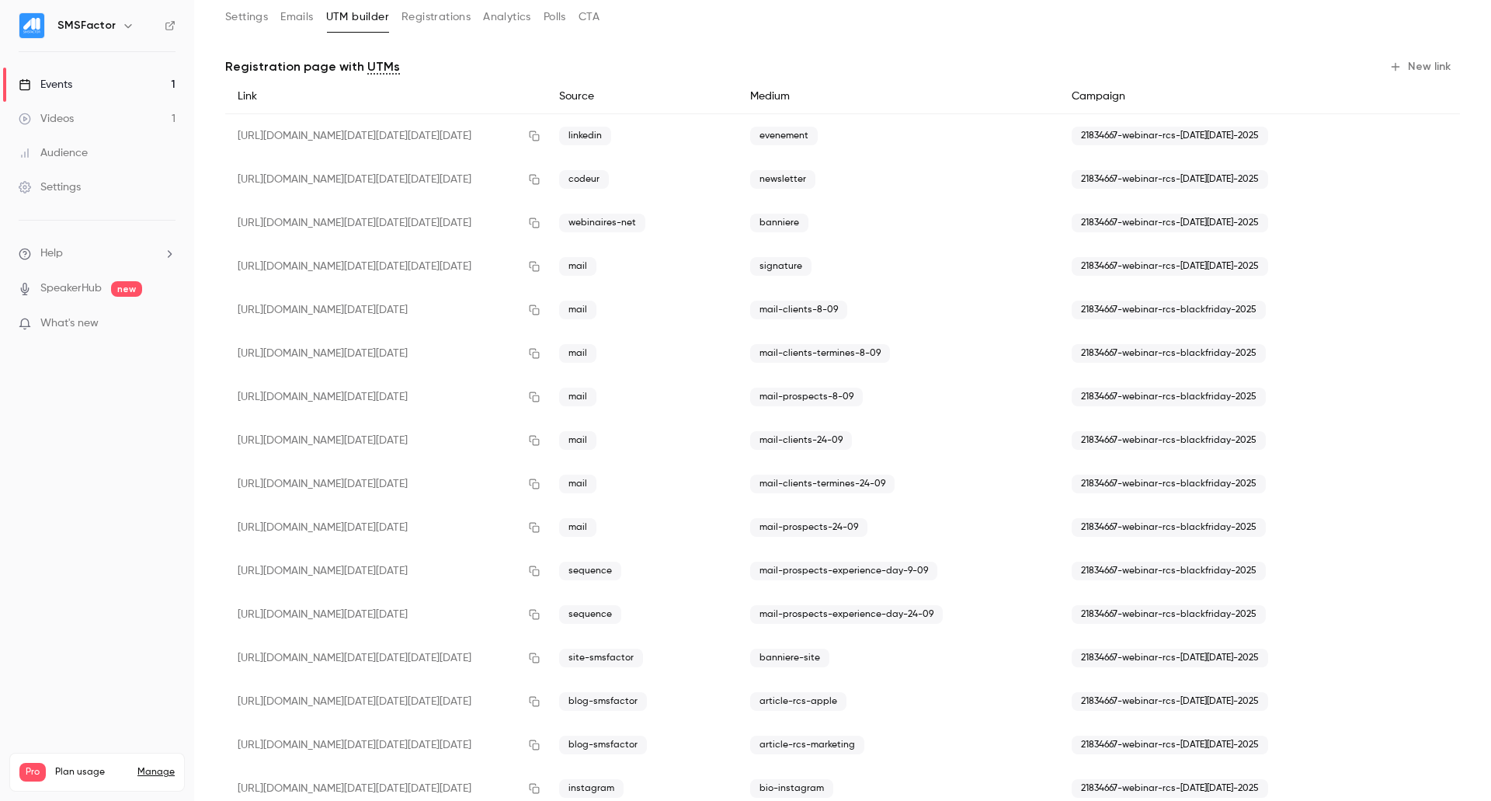
scroll to position [0, 0]
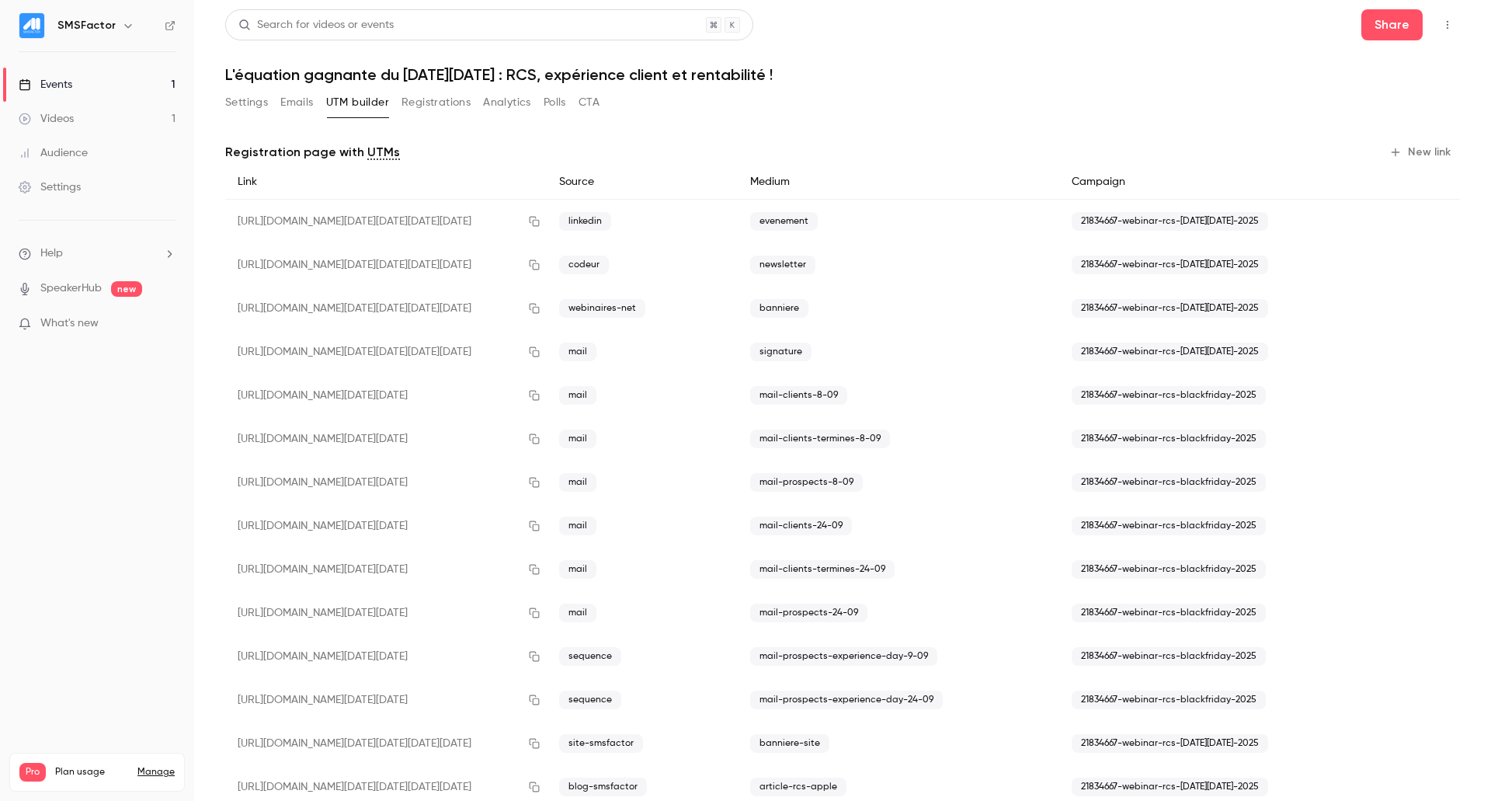
click at [240, 102] on button "Settings" at bounding box center [246, 102] width 43 height 25
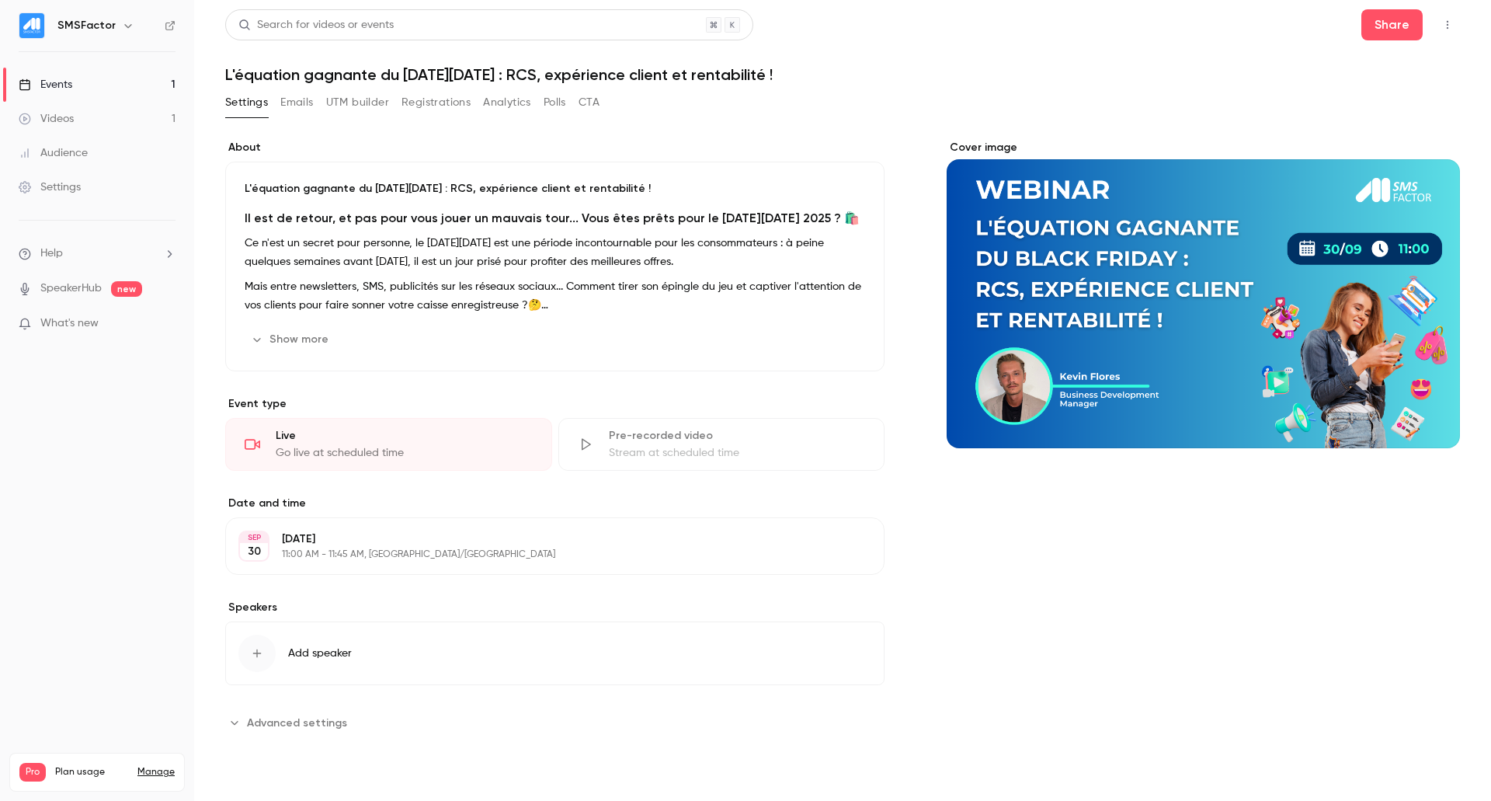
click at [453, 99] on button "Registrations" at bounding box center [435, 102] width 69 height 25
